Goal: Transaction & Acquisition: Register for event/course

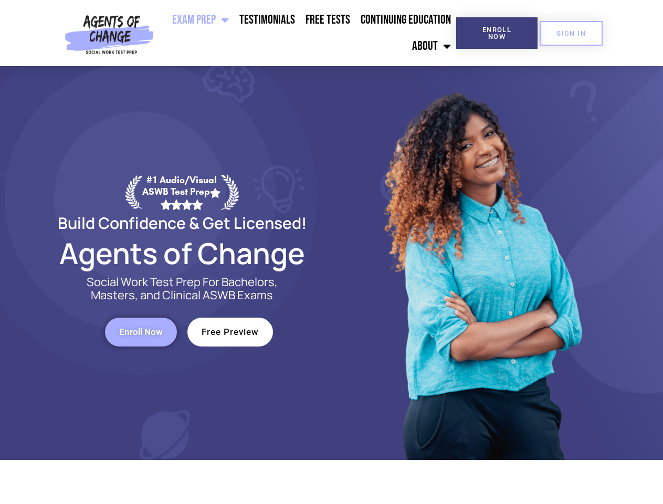
click at [332, 252] on div at bounding box center [481, 263] width 299 height 394
click at [307, 33] on ul "Exam Prep BSW Exam Prep: ASWB Bachelors Level Exam LMSW Exam Prep: ASWB Masters…" at bounding box center [307, 33] width 298 height 52
click at [497, 33] on span "Enroll Now" at bounding box center [497, 33] width 48 height 14
click at [571, 33] on span "SIGN IN" at bounding box center [570, 33] width 29 height 7
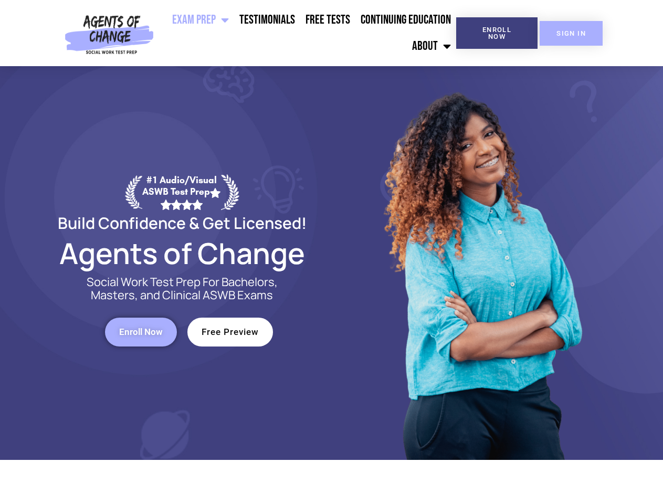
click at [571, 33] on span "SIGN IN" at bounding box center [570, 33] width 29 height 7
click at [141, 332] on span "Enroll Now" at bounding box center [141, 332] width 44 height 9
click at [230, 332] on span "Free Preview" at bounding box center [230, 332] width 57 height 9
